Goal: Task Accomplishment & Management: Manage account settings

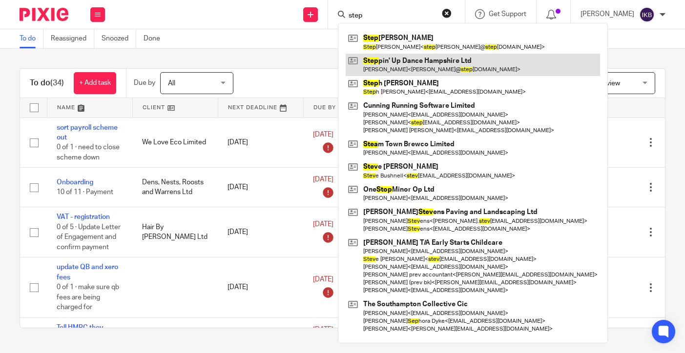
type input "step"
click at [370, 63] on link at bounding box center [472, 65] width 254 height 22
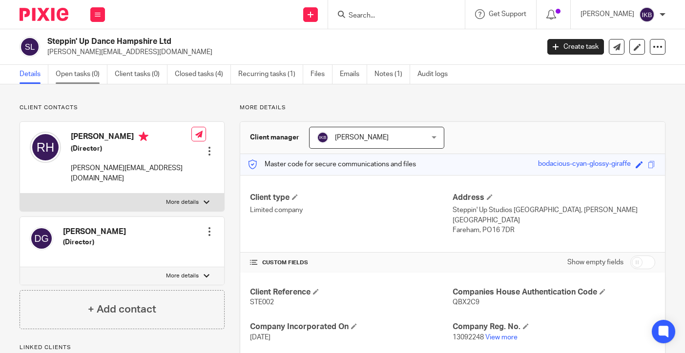
click at [90, 73] on link "Open tasks (0)" at bounding box center [82, 74] width 52 height 19
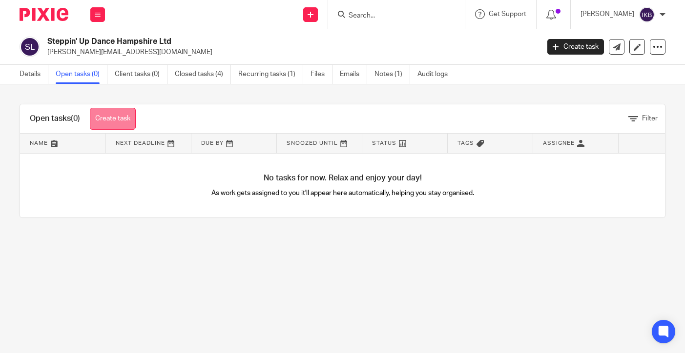
click at [119, 119] on link "Create task" at bounding box center [113, 119] width 46 height 22
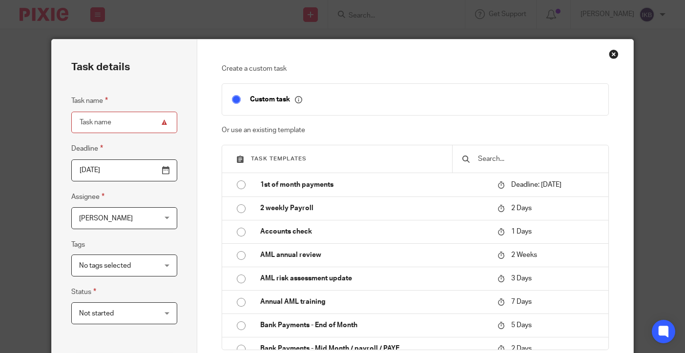
click at [508, 162] on input "text" at bounding box center [537, 159] width 121 height 11
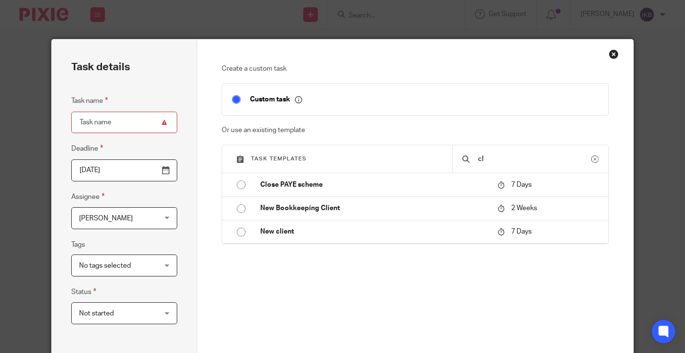
type input "c"
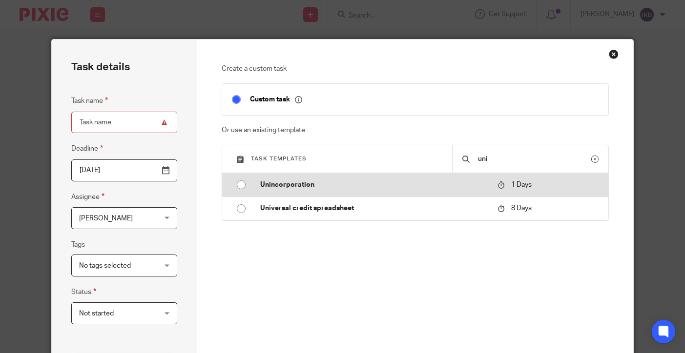
type input "uni"
click at [465, 182] on p "Unincorporation" at bounding box center [373, 185] width 227 height 10
type input "2025-08-26"
type input "Unincorporation"
checkbox input "false"
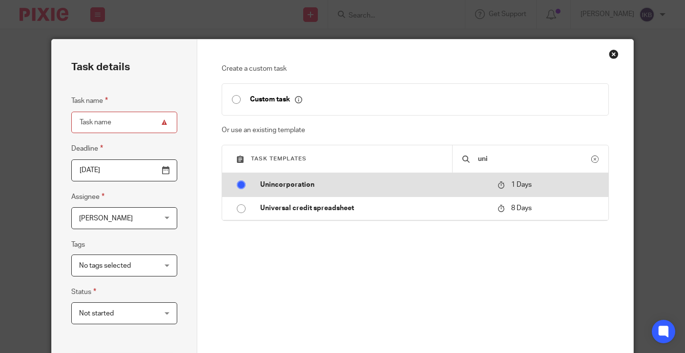
radio input "true"
click at [273, 183] on p "Unincorporation" at bounding box center [373, 185] width 227 height 10
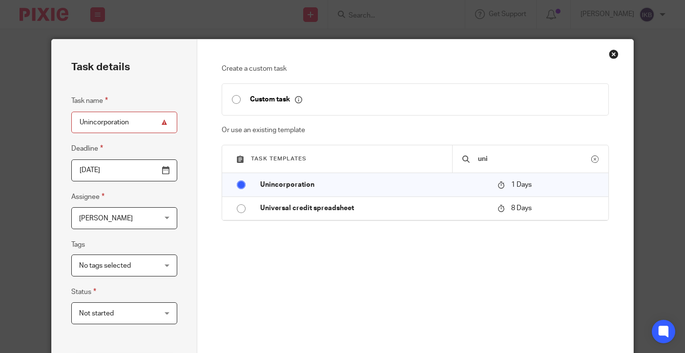
click at [619, 52] on div "Create a custom task Custom task Or use an existing template Task templates uni…" at bounding box center [415, 293] width 436 height 507
click at [607, 54] on div "Create a custom task Custom task Or use an existing template Task templates uni…" at bounding box center [415, 293] width 436 height 507
click at [614, 54] on div "Close this dialog window" at bounding box center [613, 54] width 10 height 10
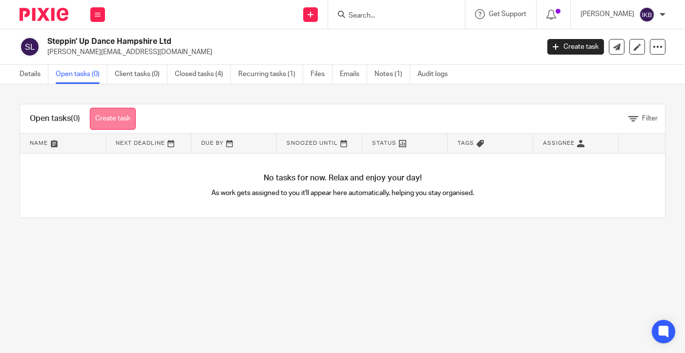
click at [124, 122] on link "Create task" at bounding box center [113, 119] width 46 height 22
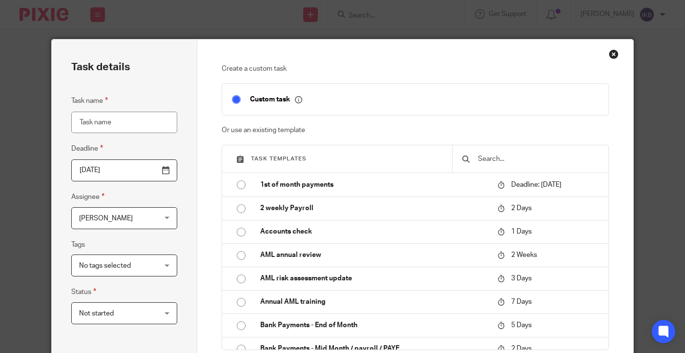
type input "c"
click at [489, 157] on input "text" at bounding box center [537, 159] width 121 height 11
type input "l"
click at [489, 157] on input "l" at bounding box center [537, 159] width 121 height 11
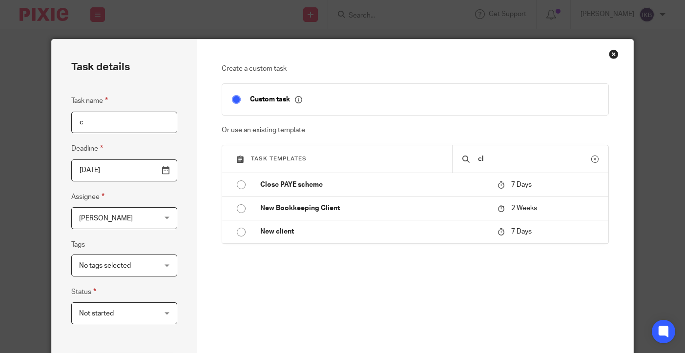
type input "c"
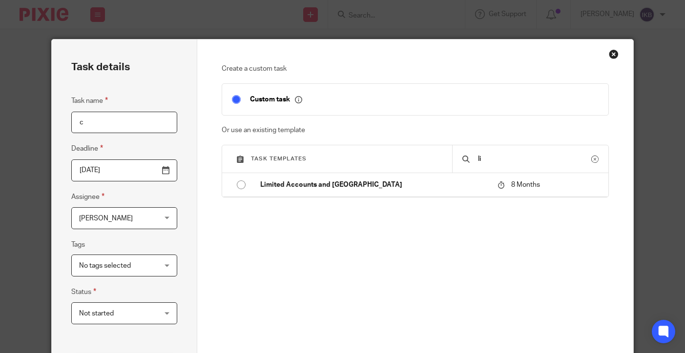
type input "l"
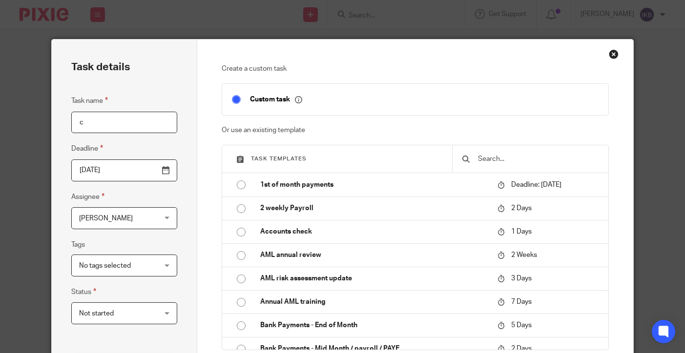
type input "i"
type input "u"
click at [134, 116] on input "c" at bounding box center [124, 123] width 106 height 22
type input "Close Ltd company"
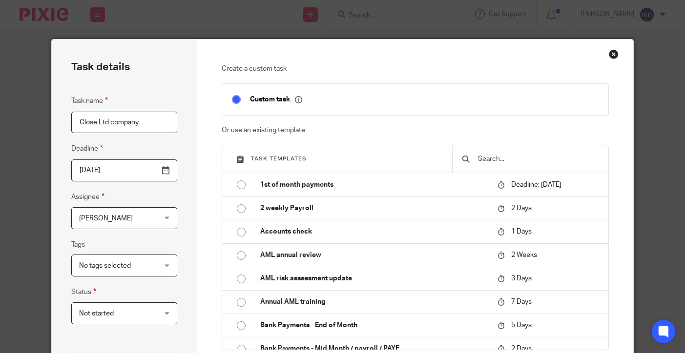
click at [165, 171] on input "2025-08-25" at bounding box center [124, 171] width 106 height 22
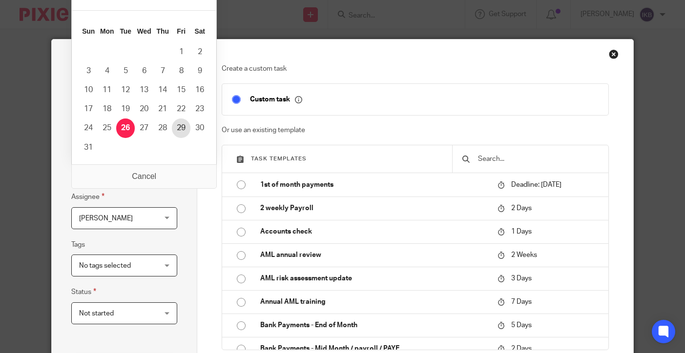
type input "2025-08-28"
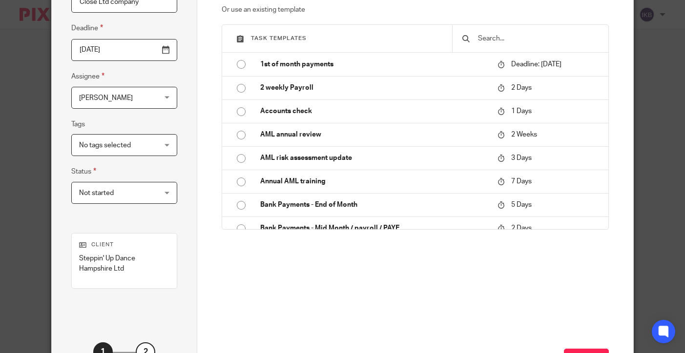
scroll to position [154, 0]
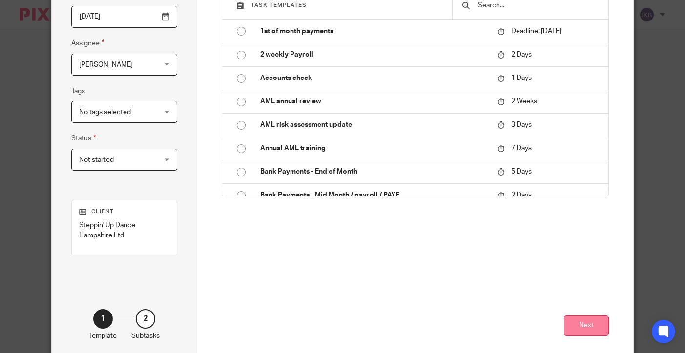
click at [569, 319] on button "Next" at bounding box center [586, 326] width 45 height 21
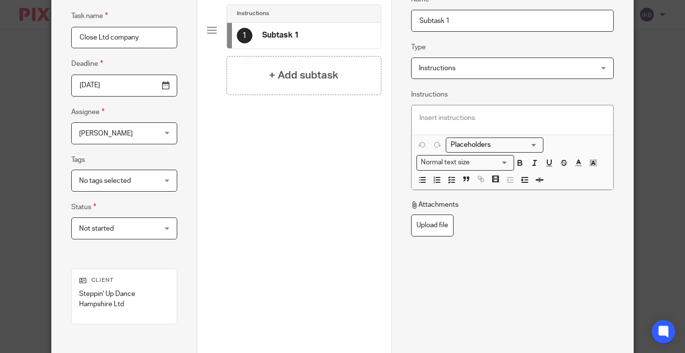
scroll to position [32, 0]
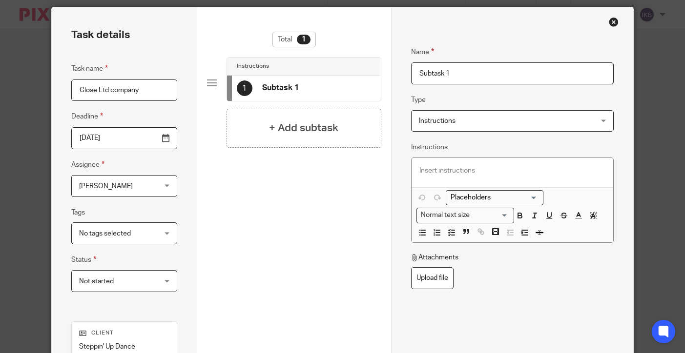
click at [459, 78] on input "Subtask 1" at bounding box center [512, 73] width 203 height 22
type input "Do our bit"
click at [296, 133] on h4 "+ Add subtask" at bounding box center [303, 128] width 69 height 15
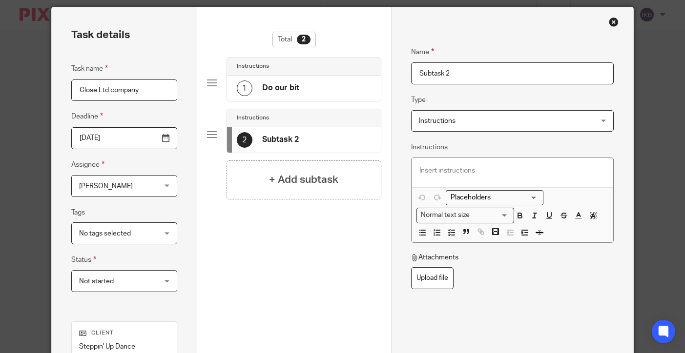
click at [487, 81] on input "Subtask 2" at bounding box center [512, 73] width 203 height 22
type input "V"
type input "Get client to do theirs"
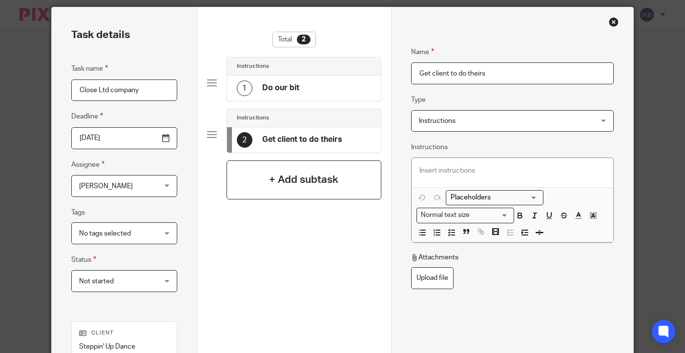
click at [316, 181] on h4 "+ Add subtask" at bounding box center [303, 179] width 69 height 15
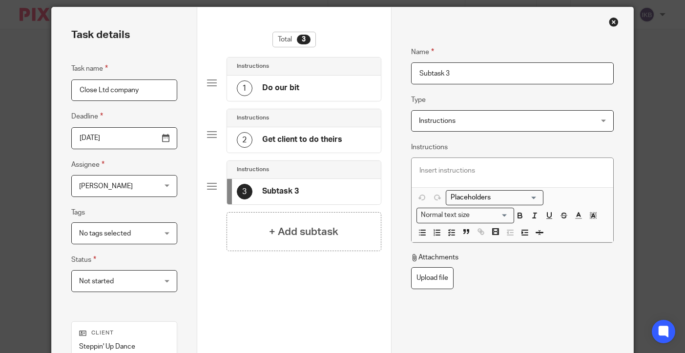
click at [466, 62] on fieldset "Name Subtask 3" at bounding box center [512, 58] width 203 height 53
click at [460, 79] on input "Subtask 3" at bounding box center [512, 73] width 203 height 22
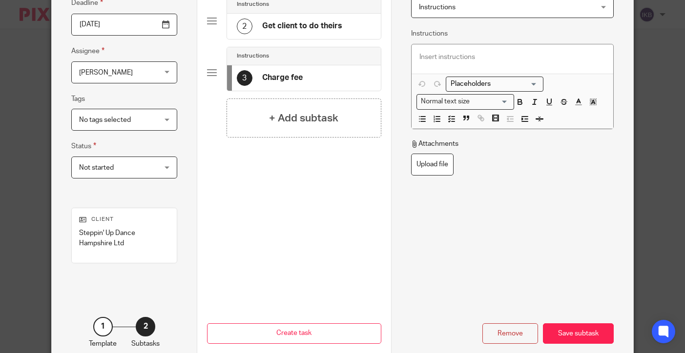
scroll to position [162, 0]
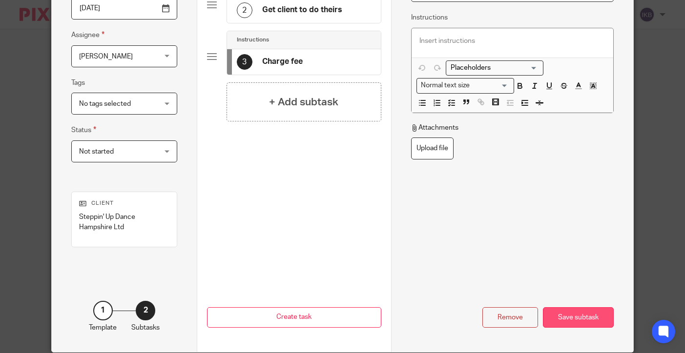
type input "Charge fee"
click at [580, 314] on div "Save subtask" at bounding box center [578, 317] width 71 height 21
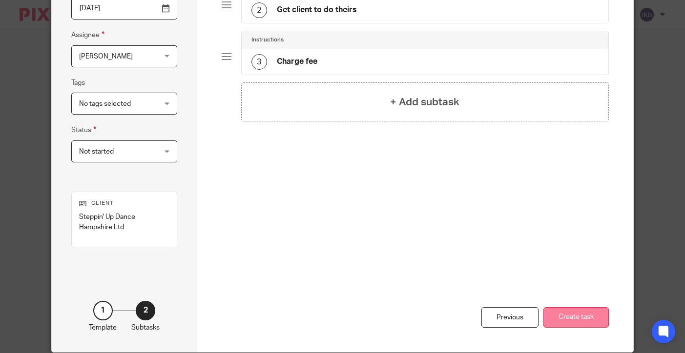
click at [564, 319] on button "Create task" at bounding box center [575, 317] width 65 height 21
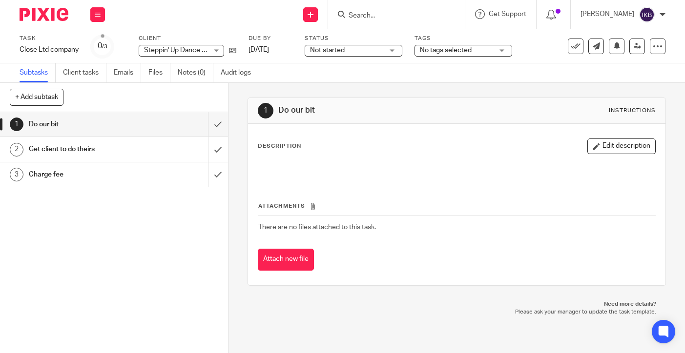
click at [52, 14] on img at bounding box center [44, 14] width 49 height 13
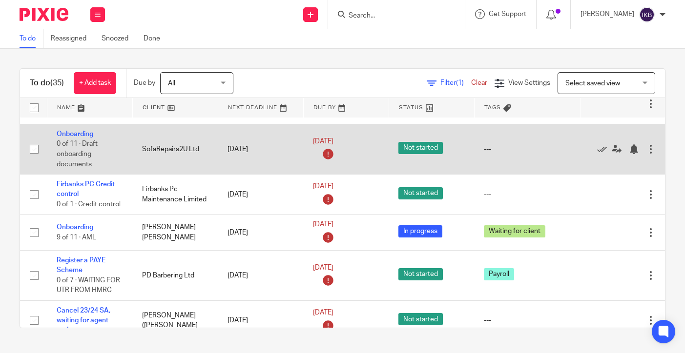
scroll to position [491, 0]
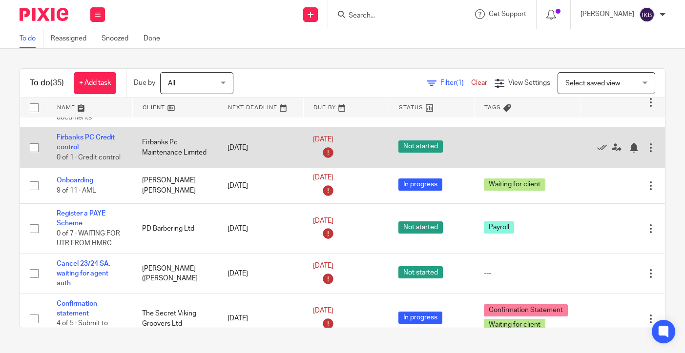
click at [650, 143] on div at bounding box center [651, 148] width 10 height 10
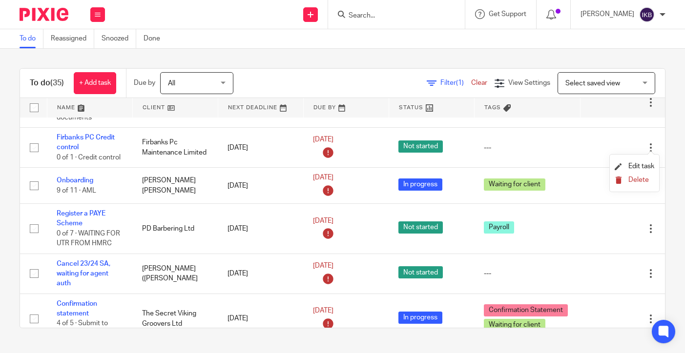
click at [625, 182] on button "Delete" at bounding box center [634, 181] width 40 height 8
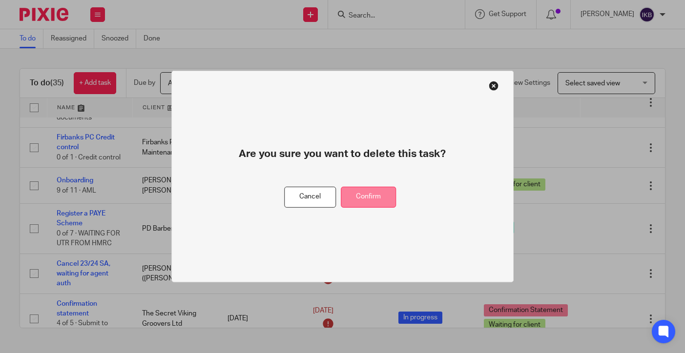
click at [382, 205] on button "Confirm" at bounding box center [368, 197] width 55 height 21
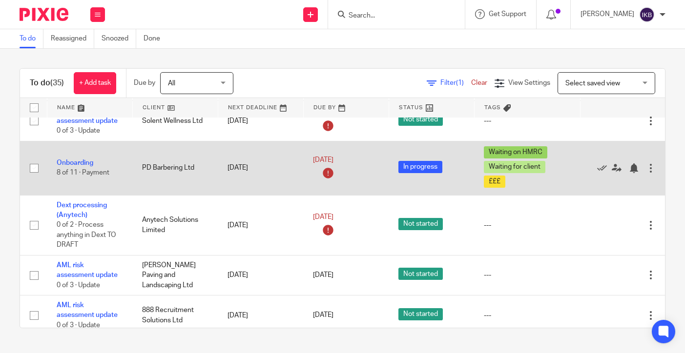
scroll to position [751, 0]
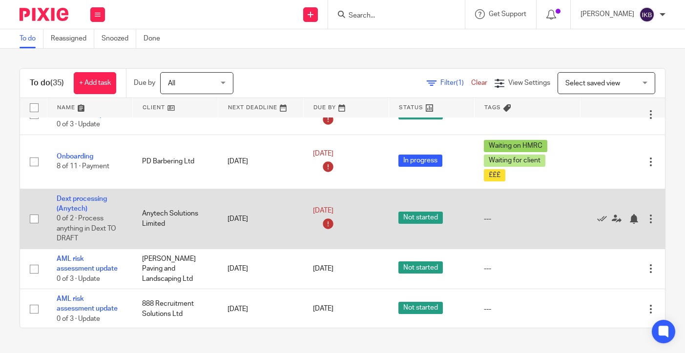
click at [603, 225] on div "Edit task Delete" at bounding box center [622, 218] width 66 height 24
click at [602, 220] on icon at bounding box center [602, 219] width 10 height 10
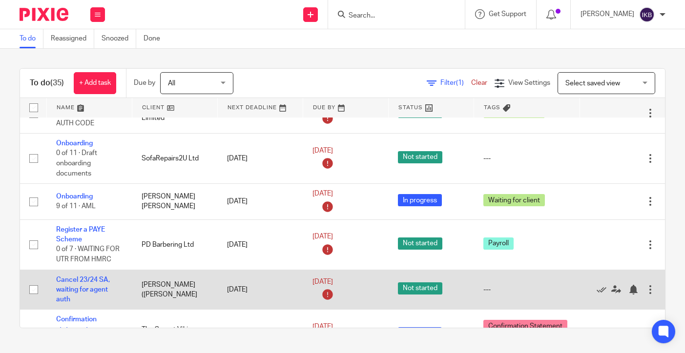
scroll to position [435, 0]
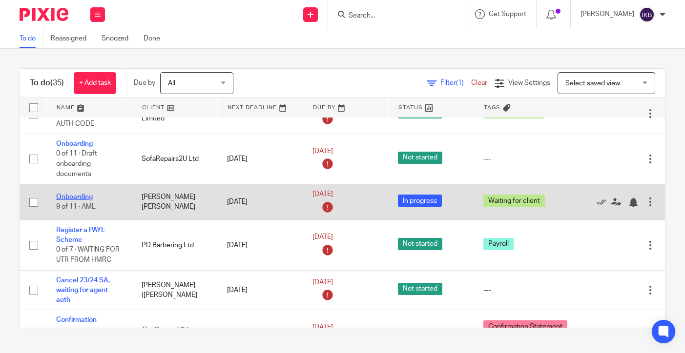
click at [70, 195] on link "Onboarding" at bounding box center [74, 197] width 37 height 7
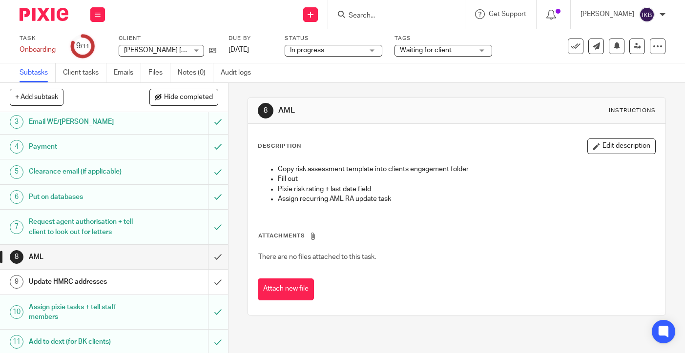
scroll to position [52, 0]
click at [353, 14] on input "Search" at bounding box center [391, 16] width 88 height 9
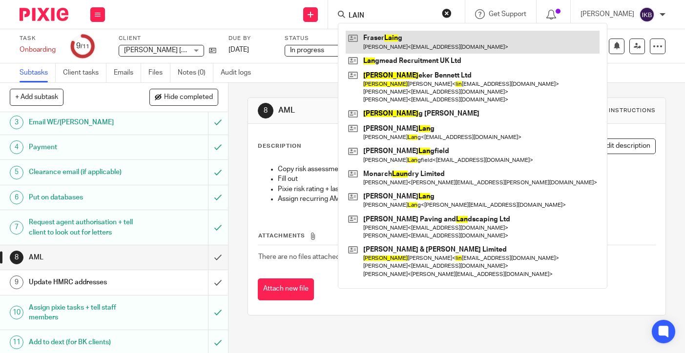
type input "LAIN"
click at [366, 39] on link at bounding box center [472, 42] width 254 height 22
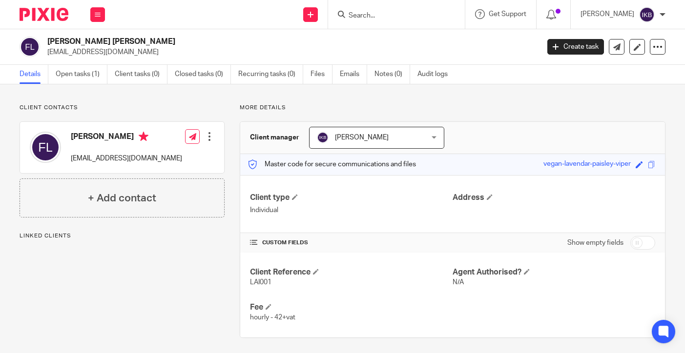
scroll to position [3, 0]
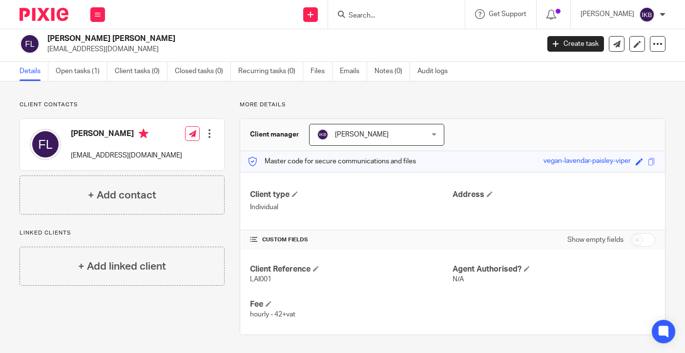
click at [640, 241] on input "checkbox" at bounding box center [642, 240] width 25 height 14
checkbox input "true"
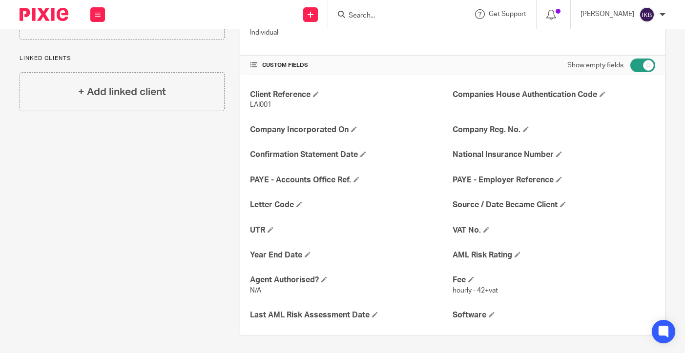
scroll to position [177, 0]
click at [515, 259] on div "Client Reference LAI001 Companies House Authentication Code Company Incorporate…" at bounding box center [452, 206] width 425 height 261
click at [520, 255] on span at bounding box center [517, 255] width 6 height 6
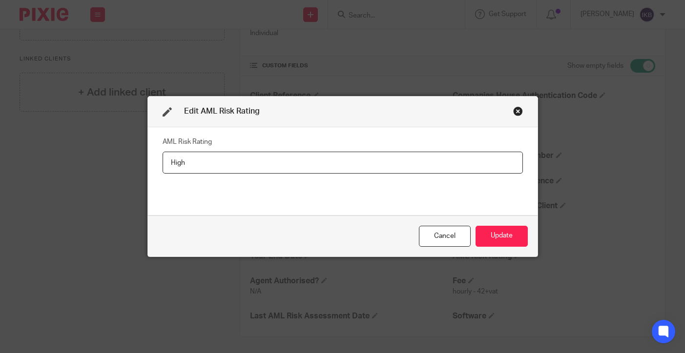
type input "High"
click at [489, 247] on div "Cancel Update" at bounding box center [342, 236] width 389 height 41
click at [498, 230] on button "Update" at bounding box center [501, 236] width 52 height 21
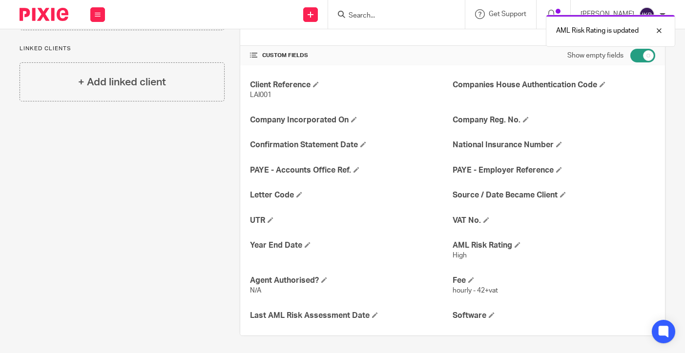
scroll to position [187, 0]
click at [377, 314] on span at bounding box center [375, 316] width 6 height 6
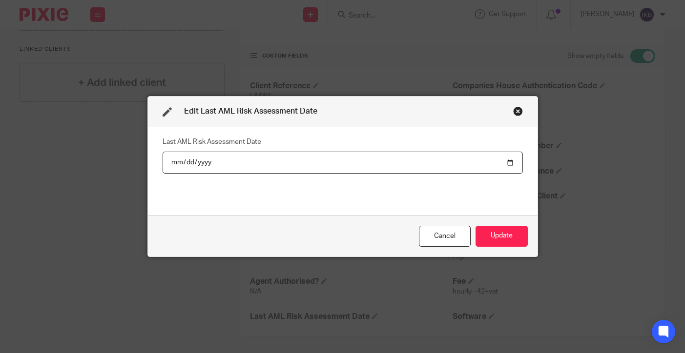
type input "[DATE]"
click at [501, 236] on button "Update" at bounding box center [501, 236] width 52 height 21
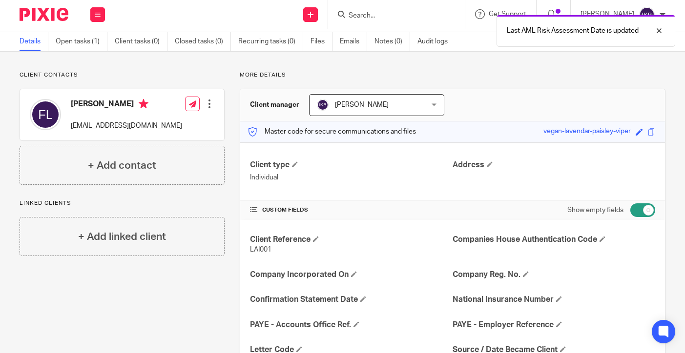
scroll to position [22, 0]
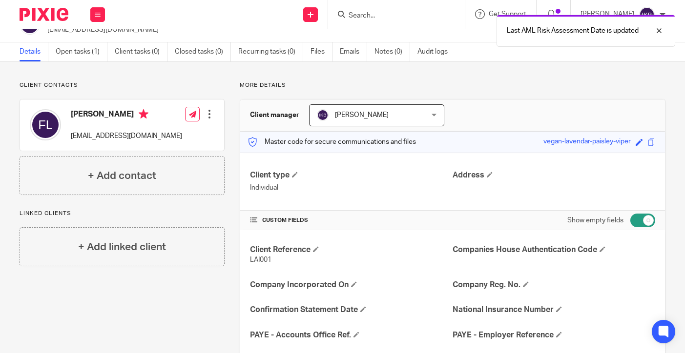
click at [641, 218] on input "checkbox" at bounding box center [642, 221] width 25 height 14
checkbox input "false"
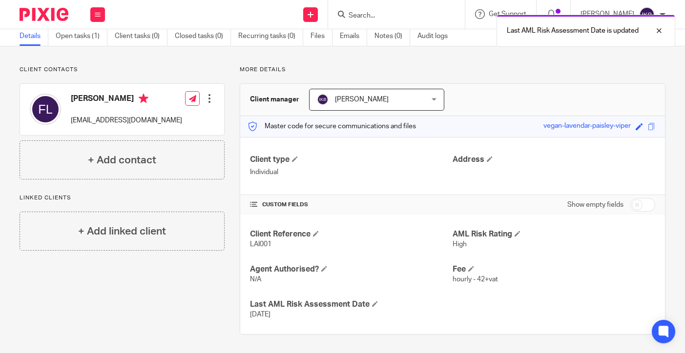
scroll to position [38, 0]
click at [264, 42] on link "Recurring tasks (0)" at bounding box center [270, 36] width 65 height 19
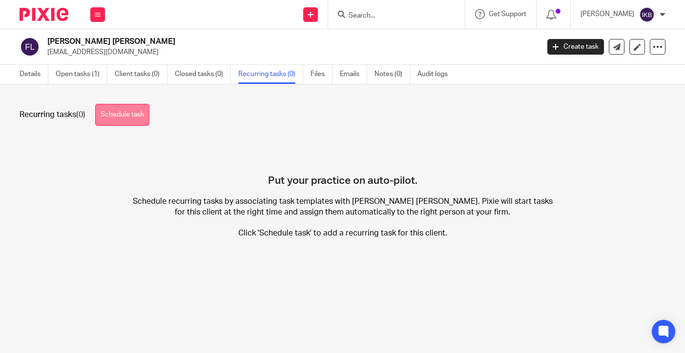
click at [133, 118] on link "Schedule task" at bounding box center [122, 115] width 54 height 22
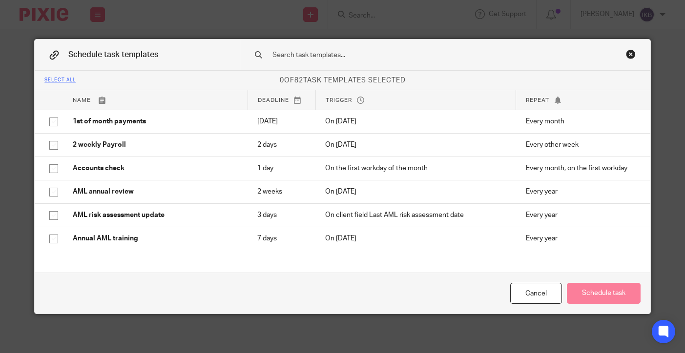
click at [350, 58] on input "text" at bounding box center [429, 55] width 317 height 11
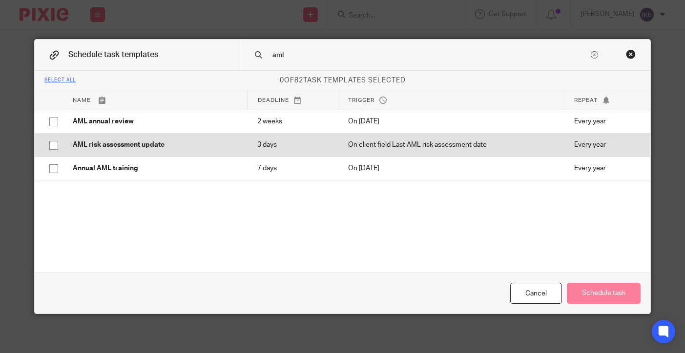
type input "aml"
click at [200, 149] on p "AML risk assessment update" at bounding box center [155, 145] width 165 height 10
checkbox input "true"
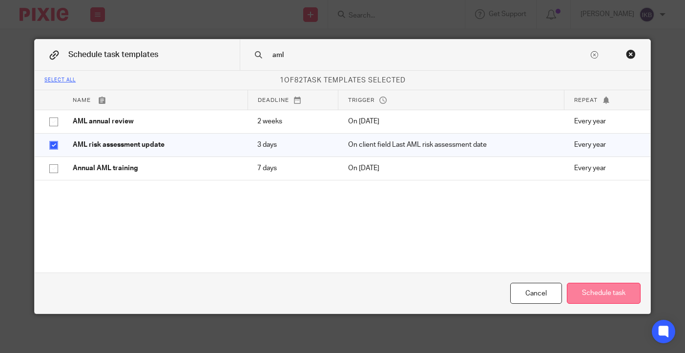
click at [580, 287] on button "Schedule task" at bounding box center [604, 293] width 74 height 21
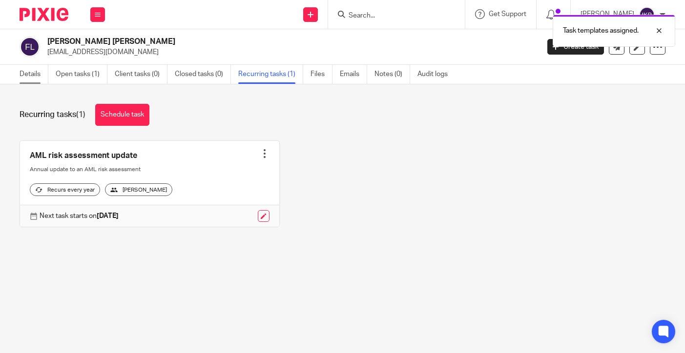
click at [30, 78] on link "Details" at bounding box center [34, 74] width 29 height 19
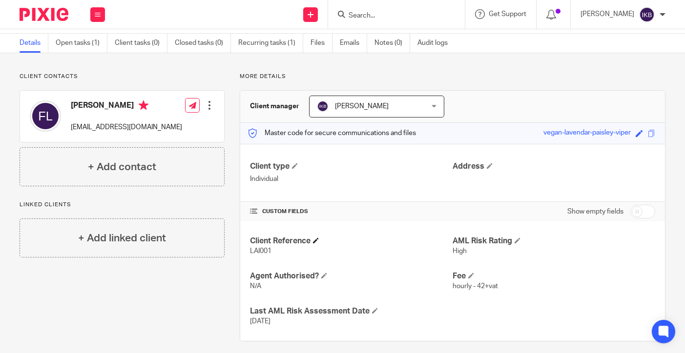
scroll to position [33, 0]
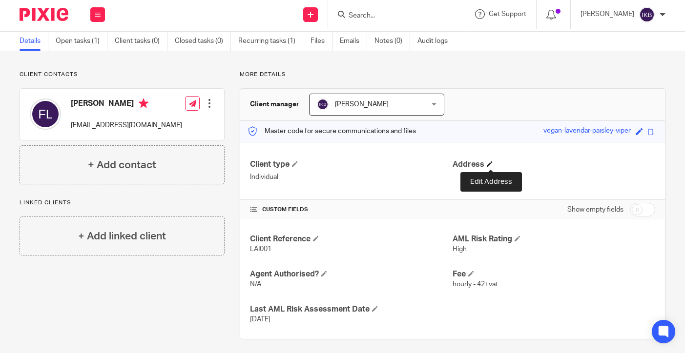
click at [488, 166] on span at bounding box center [490, 164] width 6 height 6
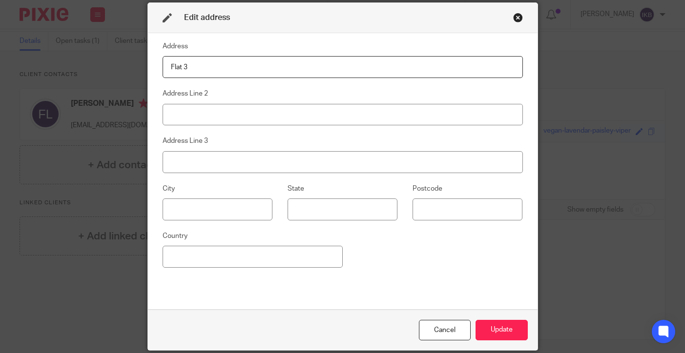
type input "Flat 3"
click at [250, 129] on div "Address Flat 3 Address Line 2 Address Line 3 City State Postcode Country" at bounding box center [342, 172] width 360 height 262
type input "[GEOGRAPHIC_DATA]"
type input "Croydon"
type input "CR0 6QE"
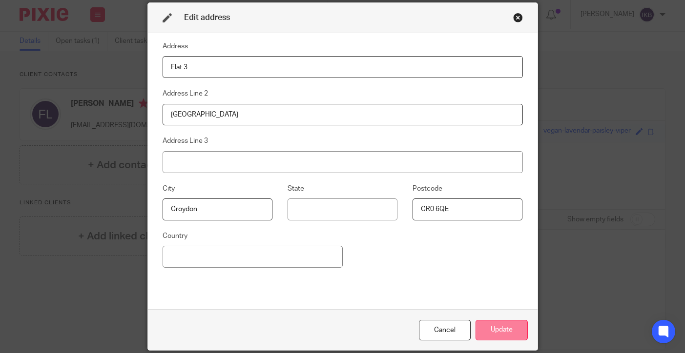
click at [497, 323] on button "Update" at bounding box center [501, 330] width 52 height 21
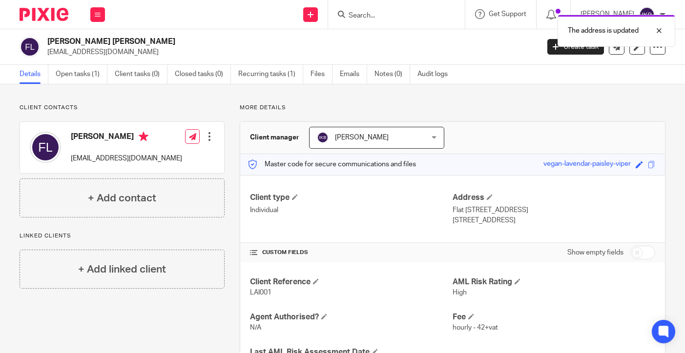
scroll to position [0, 0]
click at [40, 13] on img at bounding box center [44, 14] width 49 height 13
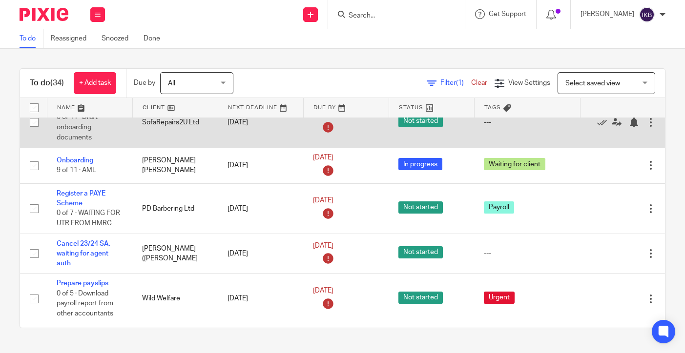
scroll to position [472, 0]
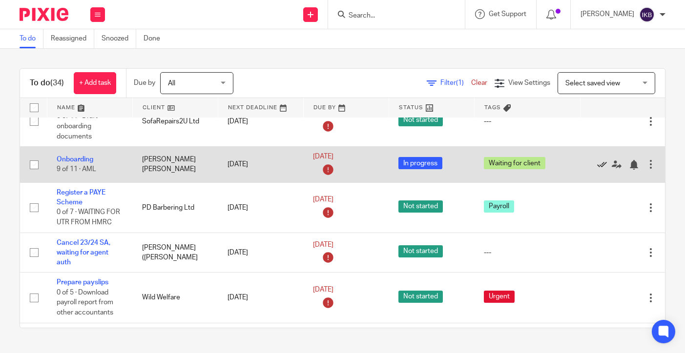
click at [600, 162] on icon at bounding box center [602, 165] width 10 height 10
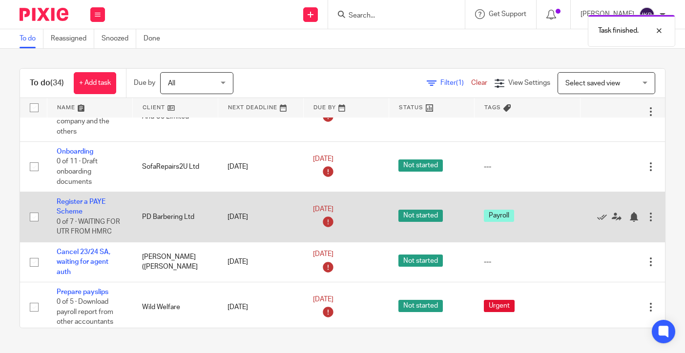
scroll to position [416, 0]
